Goal: Transaction & Acquisition: Purchase product/service

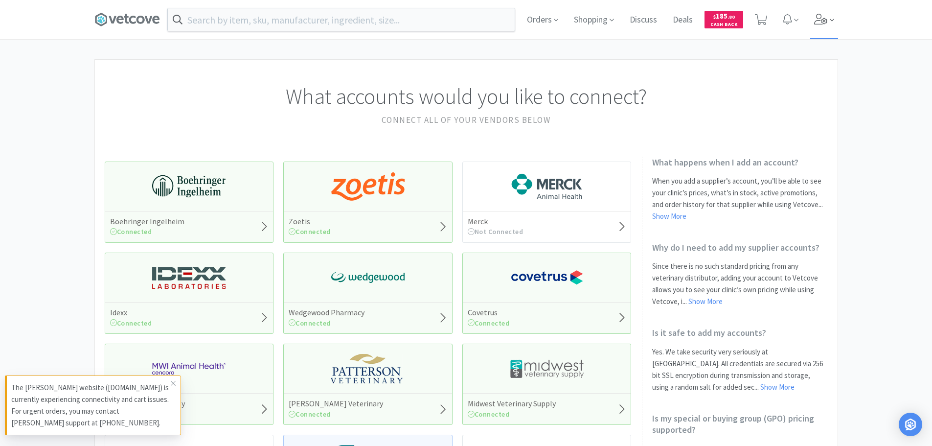
click at [824, 22] on icon at bounding box center [820, 19] width 13 height 11
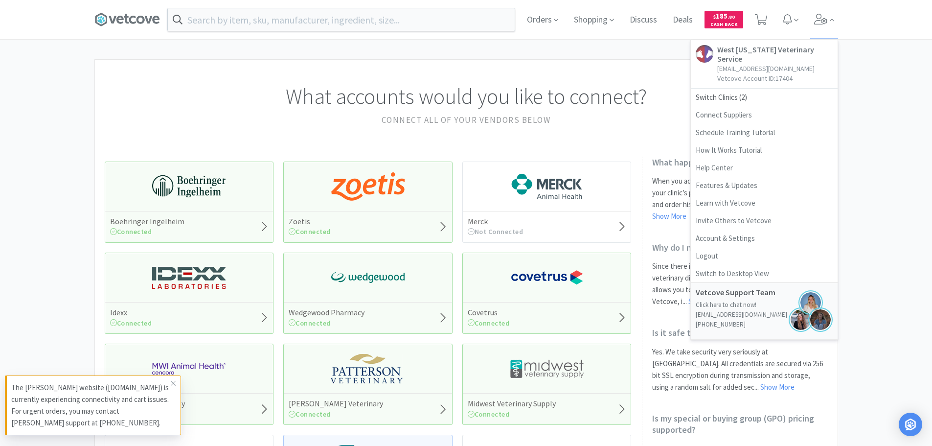
click at [879, 109] on div "What accounts would you like to connect? Connect all of your vendors below Boeh…" at bounding box center [466, 429] width 932 height 741
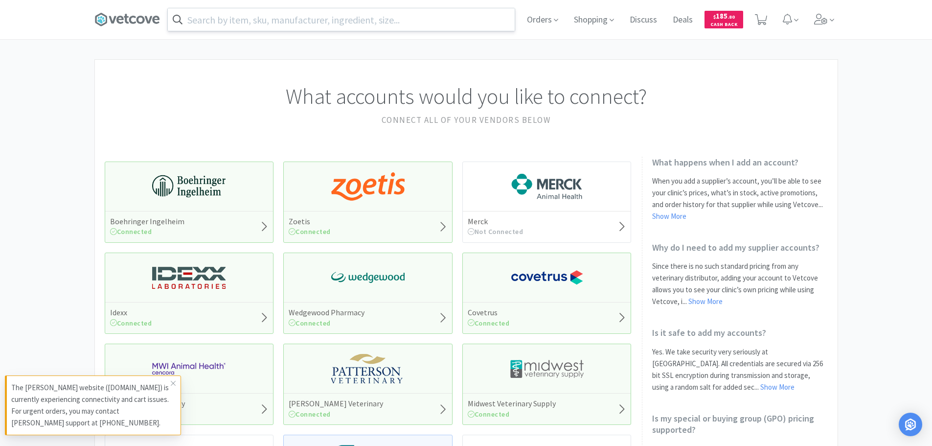
click at [332, 9] on input "text" at bounding box center [341, 19] width 347 height 23
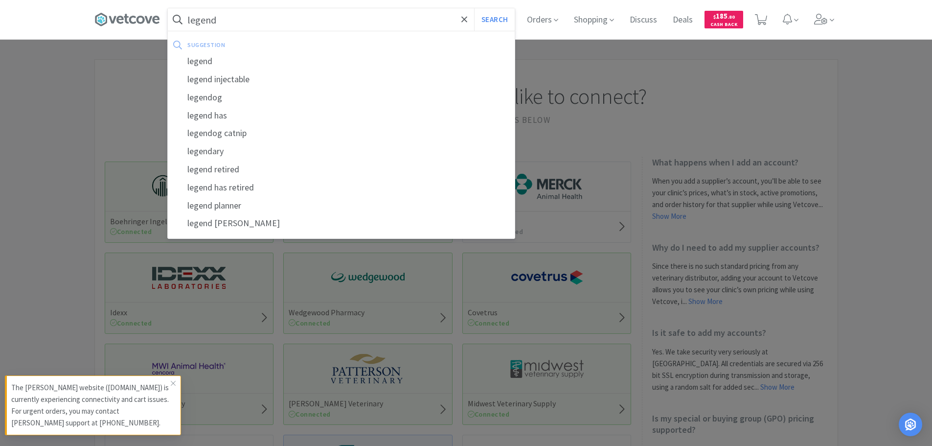
type input "legend"
click at [474, 8] on button "Search" at bounding box center [494, 19] width 41 height 23
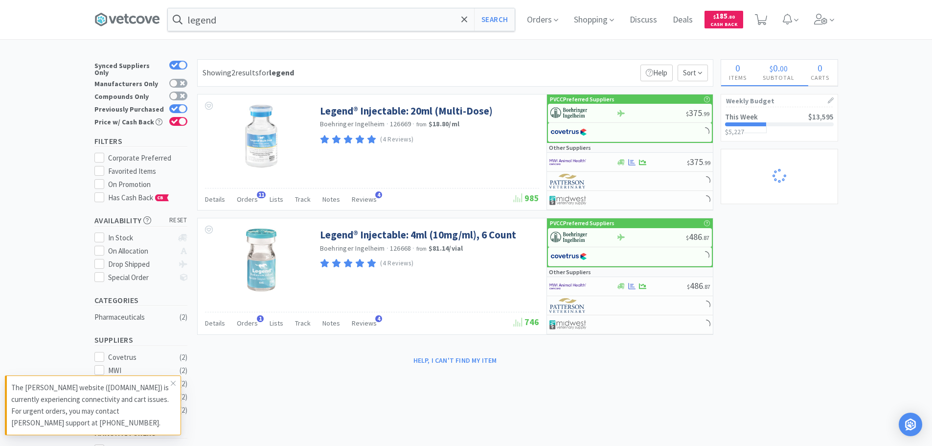
select select "1"
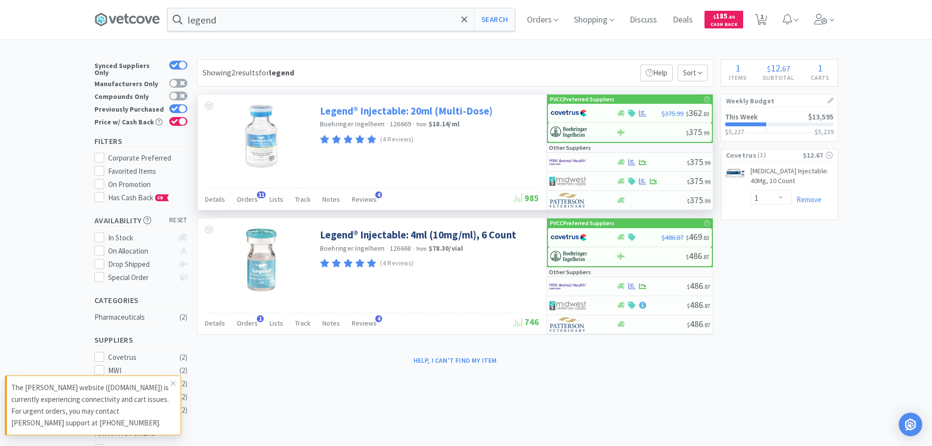
click at [458, 112] on link "Legend® Injectable: 20ml (Multi-Dose)" at bounding box center [406, 110] width 173 height 13
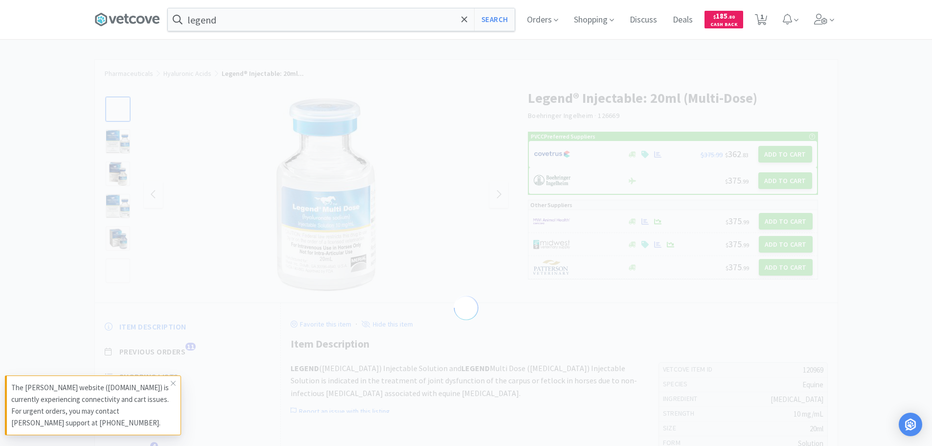
select select "120969"
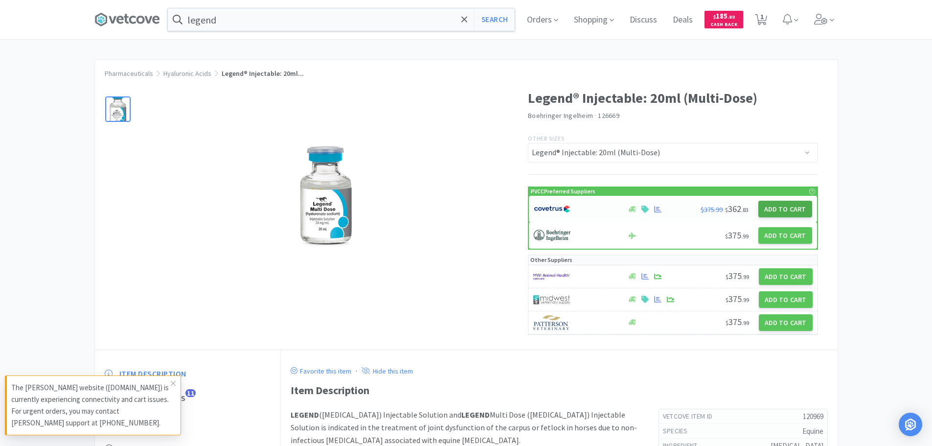
click at [789, 205] on button "Add to Cart" at bounding box center [785, 209] width 54 height 17
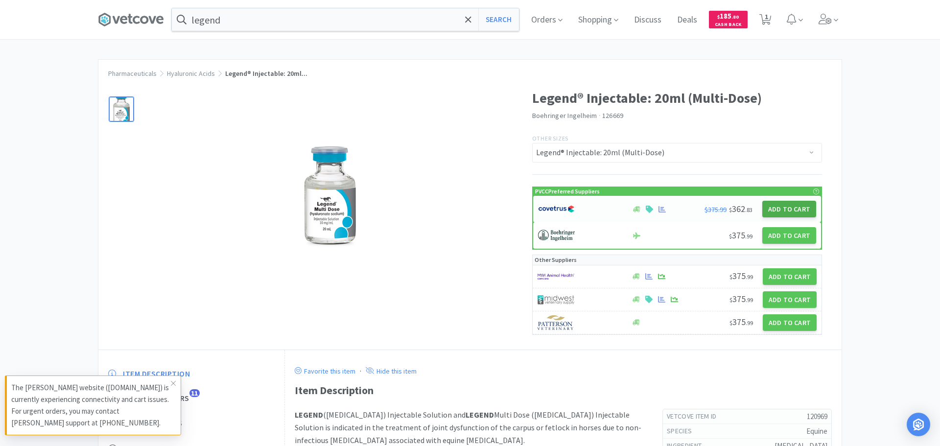
select select "1"
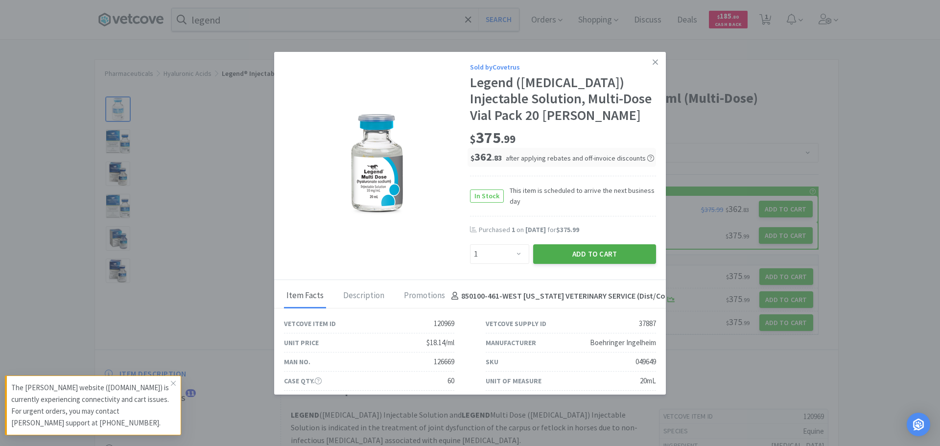
click at [602, 253] on button "Add to Cart" at bounding box center [594, 254] width 123 height 20
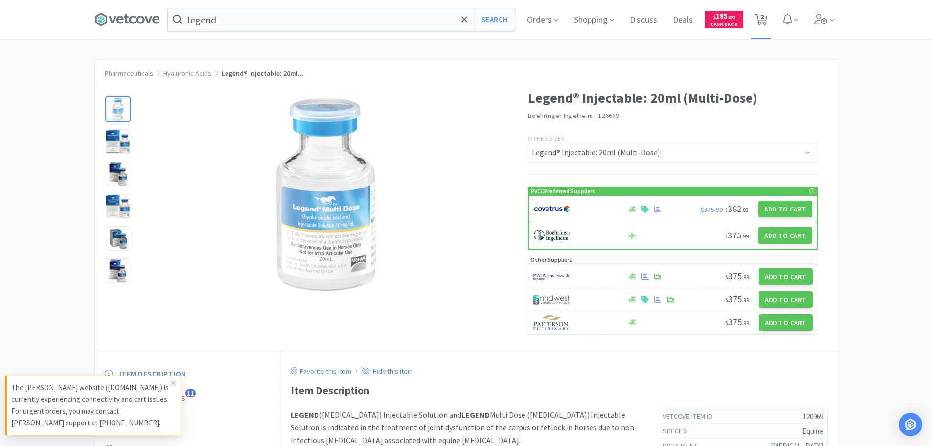
click at [771, 20] on span "2" at bounding box center [761, 19] width 20 height 39
select select "1"
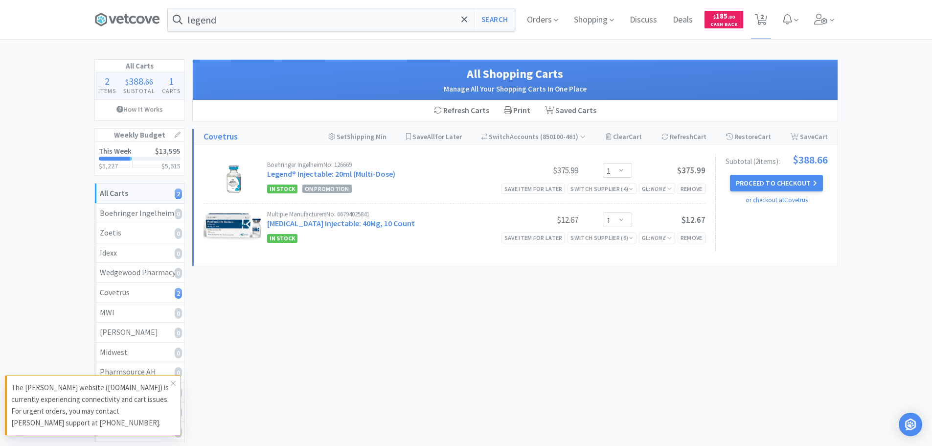
click at [879, 106] on div "All Carts 2 Items $ 388 . 66 Subtotal 1 Carts How It Works Weekly Budget This W…" at bounding box center [466, 293] width 932 height 468
click at [828, 34] on span at bounding box center [824, 19] width 28 height 39
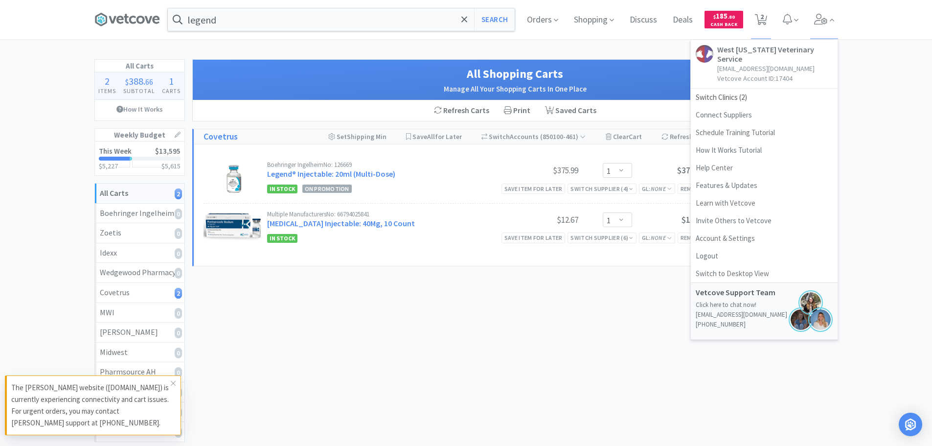
click at [875, 99] on div "All Carts 2 Items $ 388 . 66 Subtotal 1 Carts How It Works Weekly Budget This W…" at bounding box center [466, 293] width 932 height 468
